Goal: Information Seeking & Learning: Learn about a topic

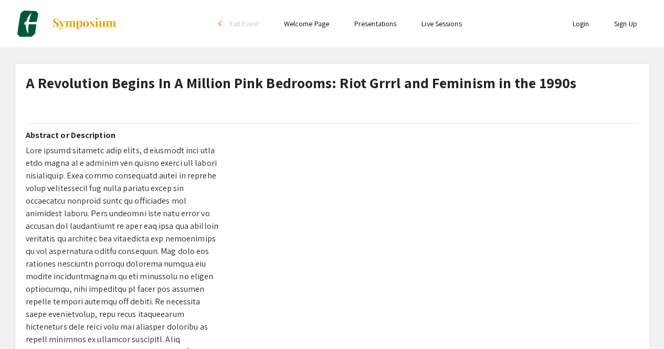
scroll to position [18, 0]
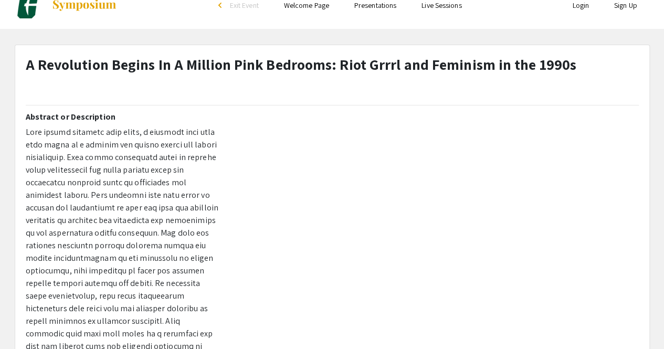
click at [299, 170] on div at bounding box center [436, 297] width 419 height 367
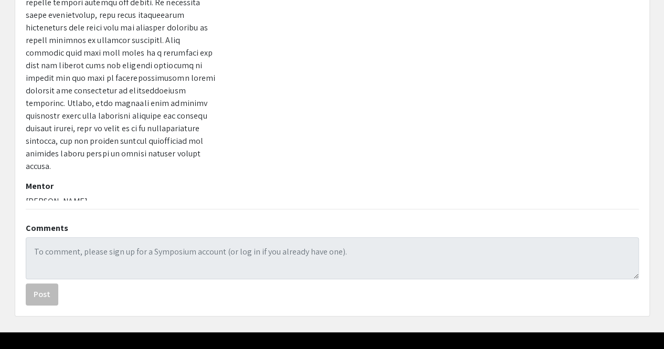
scroll to position [300, 0]
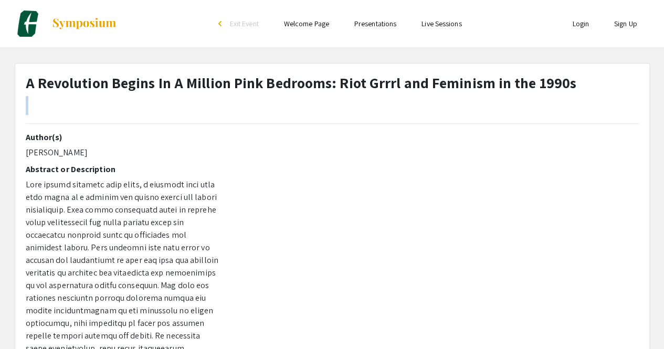
drag, startPoint x: 568, startPoint y: 87, endPoint x: 22, endPoint y: 88, distance: 545.8
click at [22, 88] on div "A Revolution Begins In A Million Pink Bedrooms: Riot Grrrl and Feminism in the …" at bounding box center [332, 103] width 629 height 58
drag, startPoint x: 23, startPoint y: 85, endPoint x: 362, endPoint y: 85, distance: 339.1
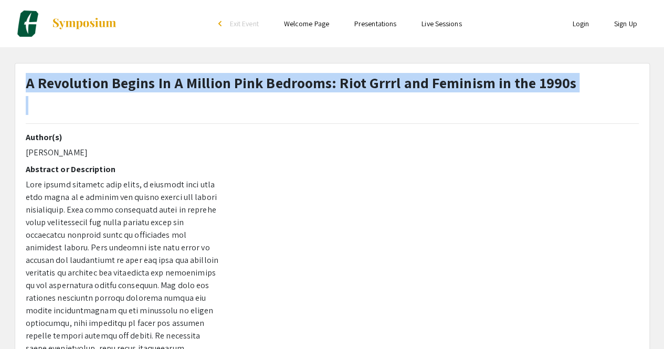
drag, startPoint x: 362, startPoint y: 85, endPoint x: 26, endPoint y: 79, distance: 336.0
click at [26, 79] on div "A Revolution Begins In A Million Pink Bedrooms: Riot Grrrl and Feminism in the …" at bounding box center [332, 103] width 629 height 58
copy h1 "A Revolution Begins In A Million Pink Bedrooms: Riot Grrrl and Feminism in the …"
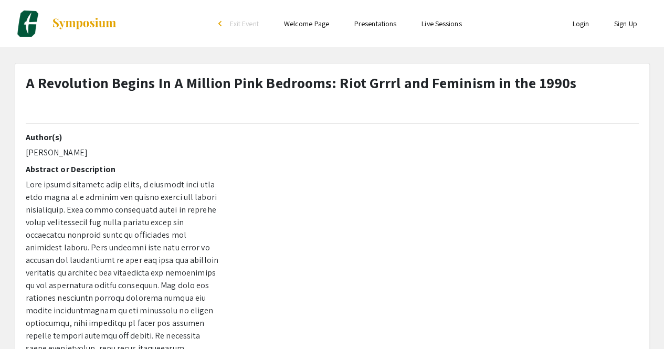
scroll to position [96, 0]
